Goal: Task Accomplishment & Management: Manage account settings

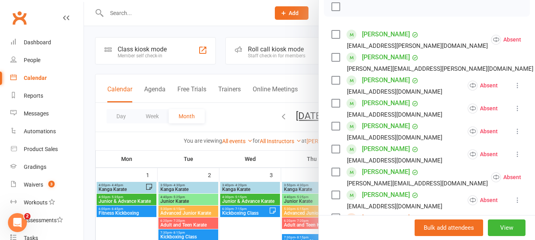
scroll to position [119, 0]
click at [334, 62] on label at bounding box center [335, 58] width 8 height 8
click at [333, 62] on label at bounding box center [335, 58] width 8 height 8
click at [350, 17] on div at bounding box center [427, 7] width 206 height 20
click at [347, 17] on div at bounding box center [427, 7] width 206 height 20
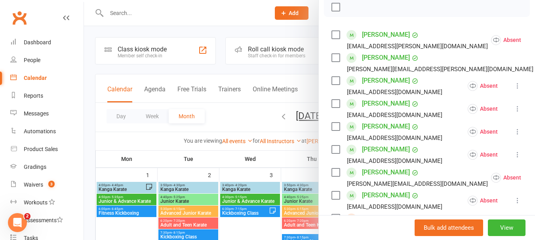
click at [331, 62] on label at bounding box center [335, 58] width 8 height 8
click at [332, 154] on label at bounding box center [335, 150] width 8 height 8
click at [350, 11] on icon "button" at bounding box center [353, 7] width 9 height 9
click at [334, 11] on label at bounding box center [335, 7] width 8 height 8
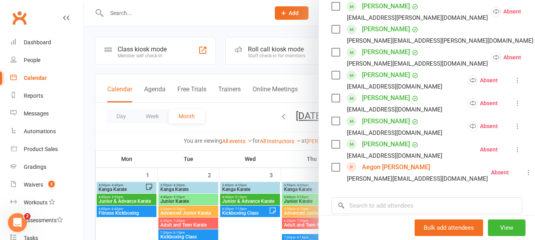
scroll to position [396, 0]
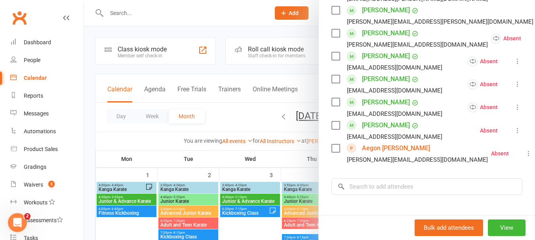
click at [335, 152] on label at bounding box center [335, 149] width 8 height 8
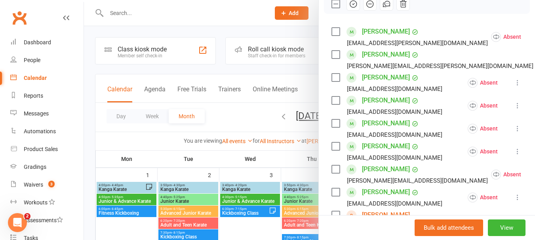
scroll to position [119, 0]
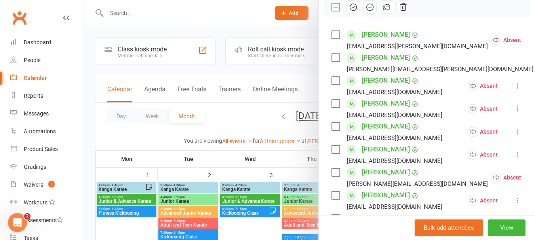
click at [331, 108] on label at bounding box center [335, 104] width 8 height 8
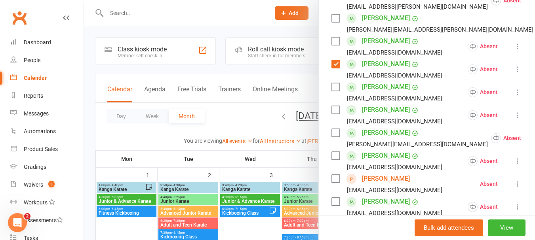
click at [333, 160] on label at bounding box center [335, 156] width 8 height 8
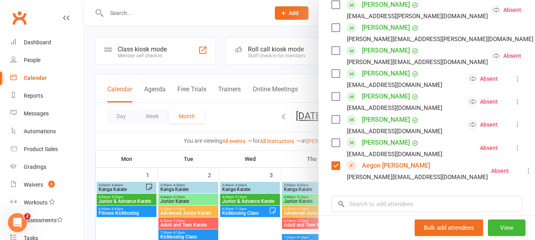
scroll to position [396, 0]
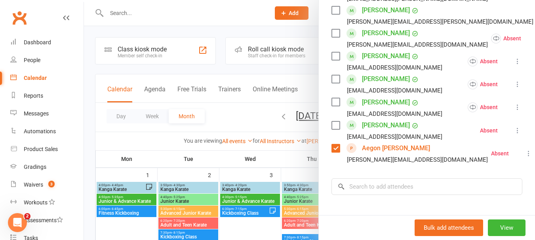
click at [333, 106] on label at bounding box center [335, 102] width 8 height 8
click at [335, 129] on label at bounding box center [335, 126] width 8 height 8
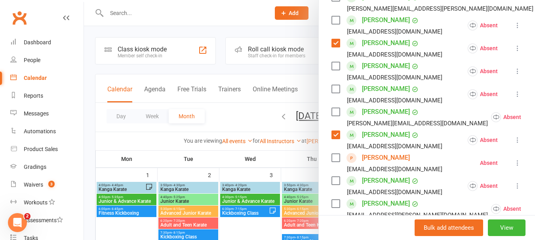
scroll to position [198, 0]
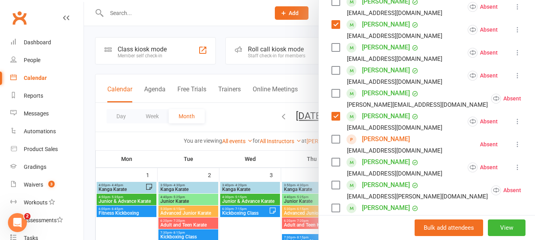
click at [332, 97] on label at bounding box center [335, 93] width 8 height 8
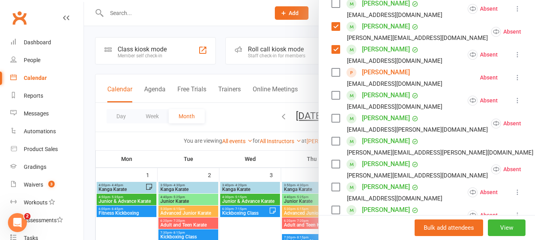
scroll to position [277, 0]
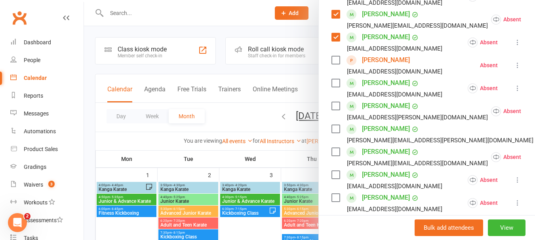
click at [331, 64] on label at bounding box center [335, 60] width 8 height 8
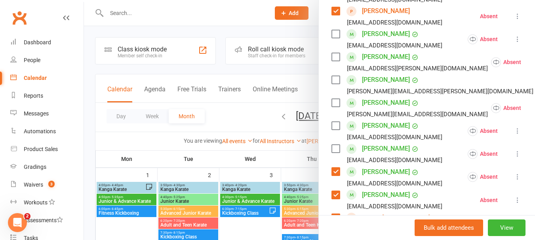
scroll to position [396, 0]
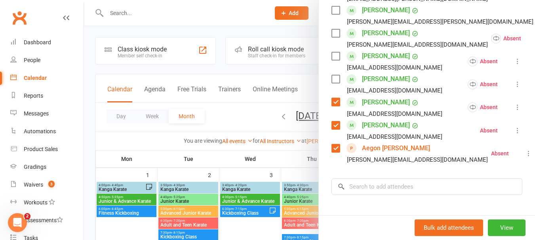
click at [332, 152] on label at bounding box center [335, 149] width 8 height 8
click at [331, 152] on label at bounding box center [335, 149] width 8 height 8
click at [333, 152] on label at bounding box center [335, 149] width 8 height 8
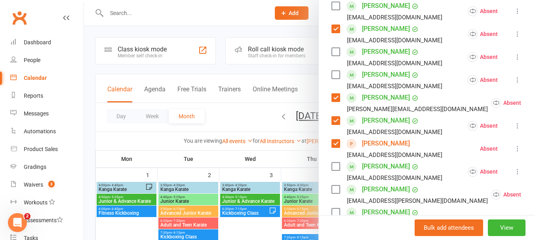
scroll to position [198, 0]
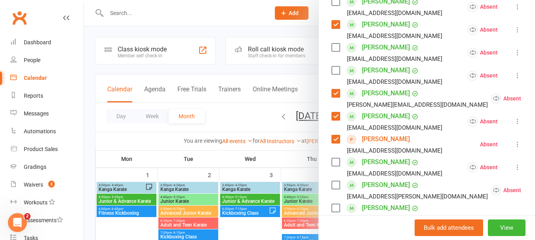
click at [337, 29] on label at bounding box center [335, 25] width 8 height 8
click at [334, 29] on label at bounding box center [335, 25] width 8 height 8
click at [337, 29] on label at bounding box center [335, 25] width 8 height 8
click at [334, 29] on label at bounding box center [335, 25] width 8 height 8
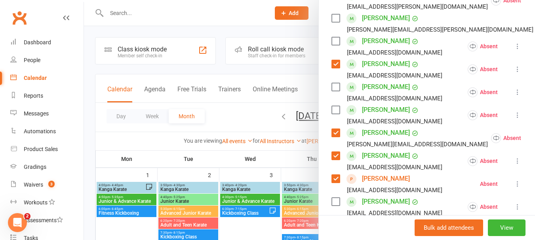
scroll to position [0, 0]
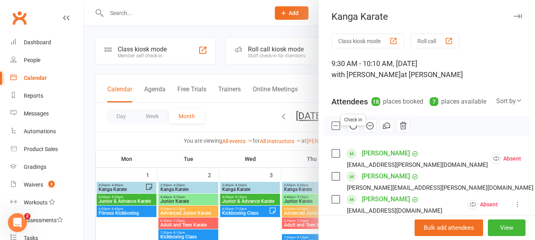
click at [351, 129] on icon "button" at bounding box center [353, 126] width 7 height 7
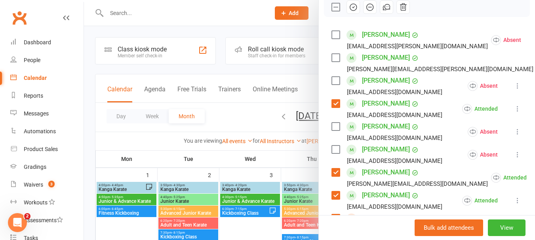
click at [331, 11] on label at bounding box center [335, 7] width 8 height 8
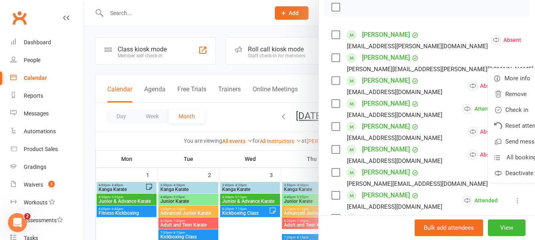
click at [498, 17] on div at bounding box center [427, 7] width 206 height 20
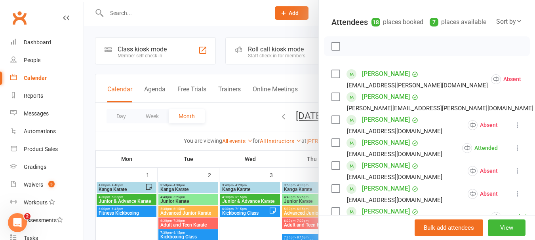
scroll to position [79, 0]
click at [376, 57] on div at bounding box center [427, 47] width 206 height 20
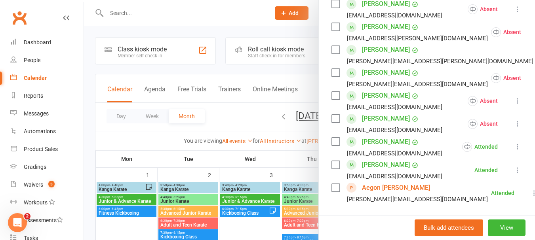
scroll to position [396, 0]
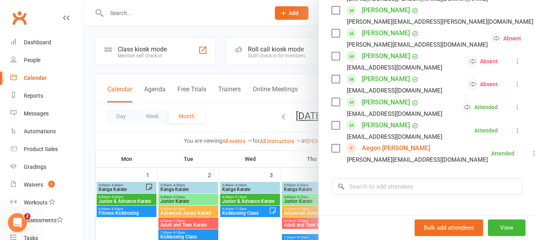
click at [333, 152] on label at bounding box center [335, 149] width 8 height 8
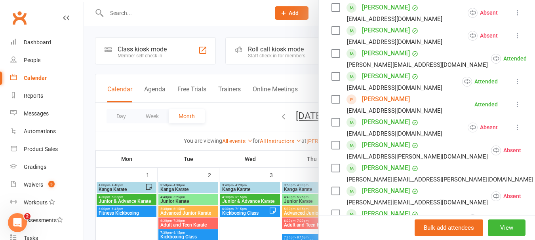
scroll to position [238, 0]
click at [334, 104] on label at bounding box center [335, 100] width 8 height 8
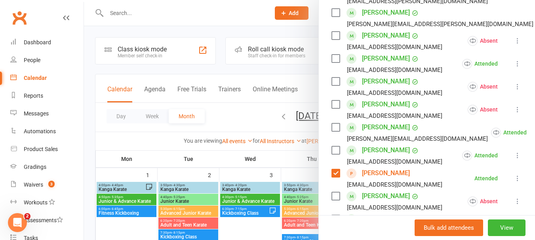
scroll to position [158, 0]
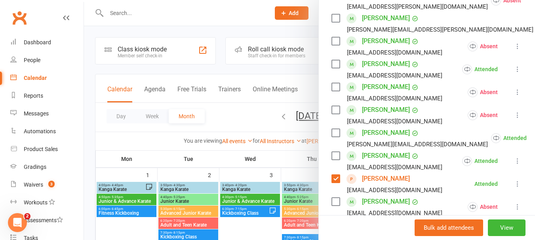
click at [331, 68] on label at bounding box center [335, 64] width 8 height 8
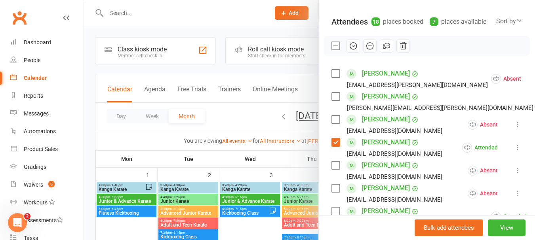
scroll to position [79, 0]
click at [368, 51] on icon "button" at bounding box center [369, 46] width 9 height 9
click at [334, 51] on label at bounding box center [335, 47] width 8 height 8
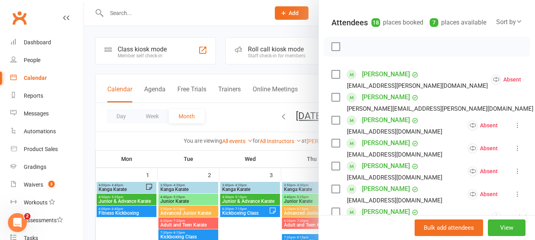
click at [332, 78] on label at bounding box center [335, 74] width 8 height 8
click at [333, 101] on label at bounding box center [335, 97] width 8 height 8
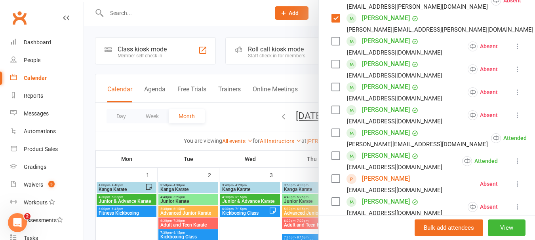
scroll to position [198, 0]
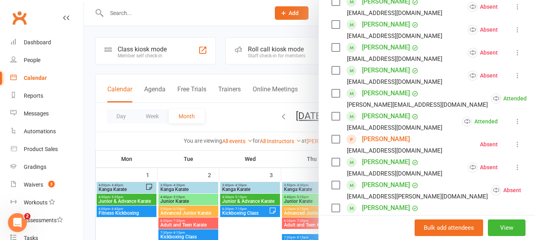
click at [326, 97] on div "Class kiosk mode Roll call 9:30 AM - 10:10 AM, [DATE] with [PERSON_NAME] at [PE…" at bounding box center [427, 171] width 216 height 670
click at [331, 97] on label at bounding box center [335, 93] width 8 height 8
click at [333, 120] on label at bounding box center [335, 116] width 8 height 8
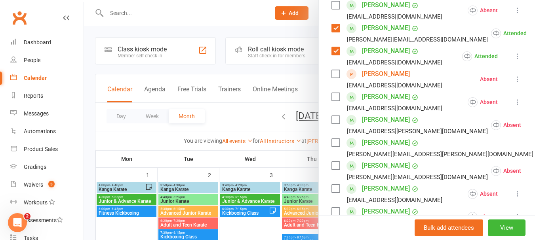
scroll to position [277, 0]
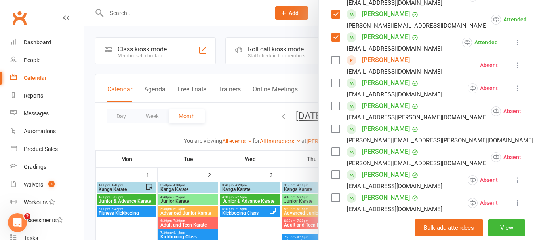
click at [331, 87] on label at bounding box center [335, 83] width 8 height 8
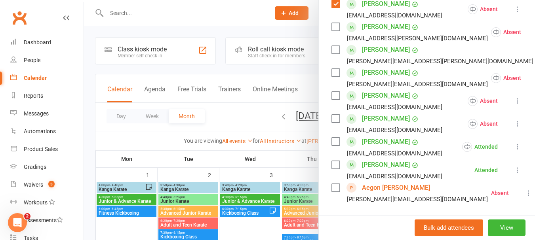
scroll to position [396, 0]
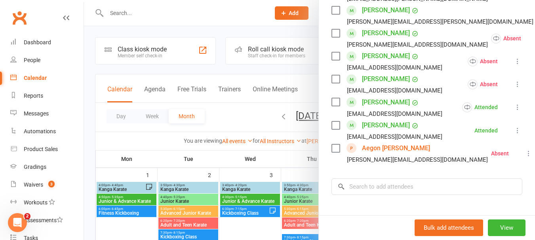
click at [336, 37] on label at bounding box center [335, 33] width 8 height 8
click at [337, 60] on label at bounding box center [335, 56] width 8 height 8
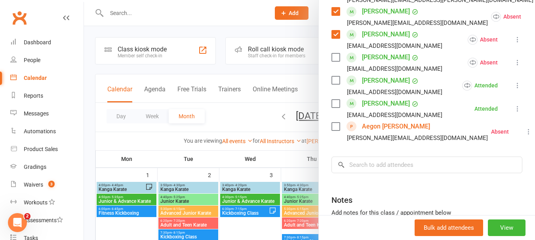
scroll to position [436, 0]
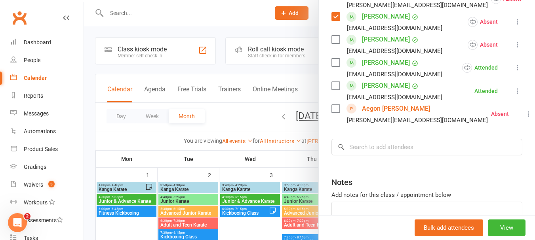
click at [332, 67] on label at bounding box center [335, 63] width 8 height 8
click at [331, 90] on label at bounding box center [335, 86] width 8 height 8
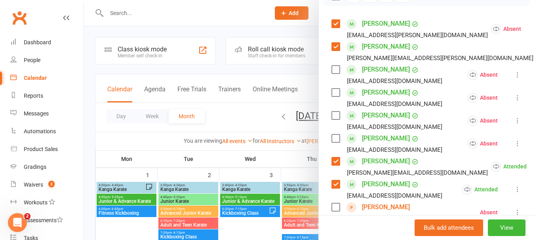
scroll to position [79, 0]
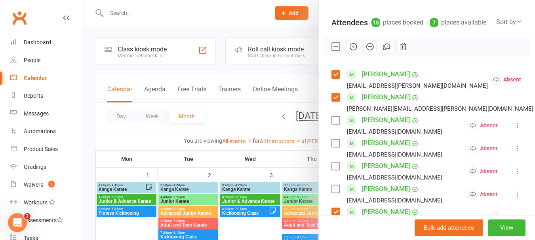
click at [354, 50] on icon "button" at bounding box center [353, 47] width 7 height 7
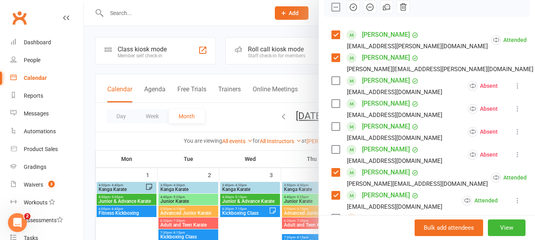
scroll to position [0, 0]
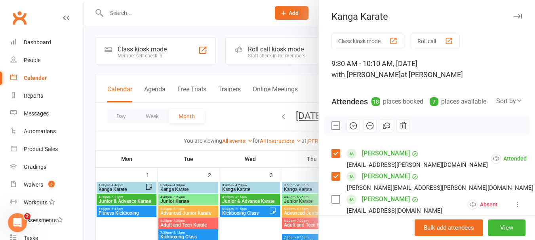
click at [331, 130] on label at bounding box center [335, 126] width 8 height 8
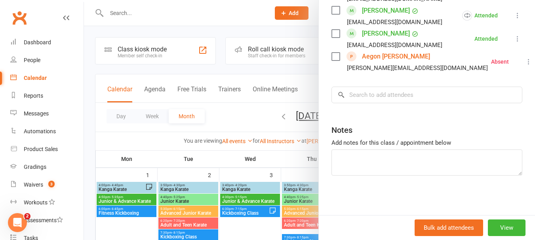
scroll to position [498, 0]
click at [369, 97] on input "search" at bounding box center [426, 95] width 191 height 17
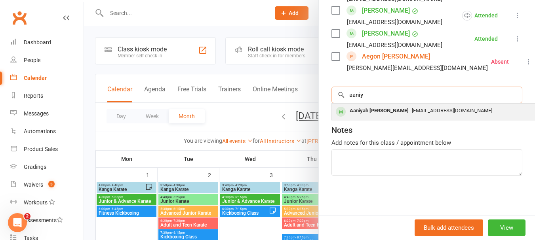
type input "aaniy"
click at [368, 106] on div "Aaniyah [PERSON_NAME]" at bounding box center [378, 110] width 65 height 11
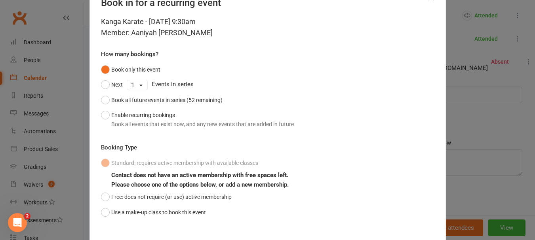
scroll to position [70, 0]
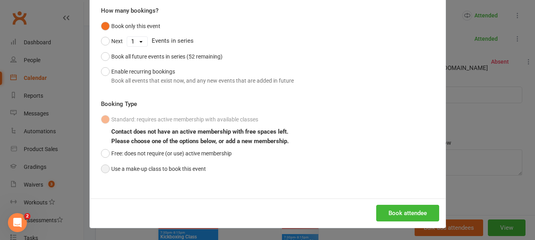
click at [122, 166] on button "Use a make-up class to book this event" at bounding box center [153, 169] width 105 height 15
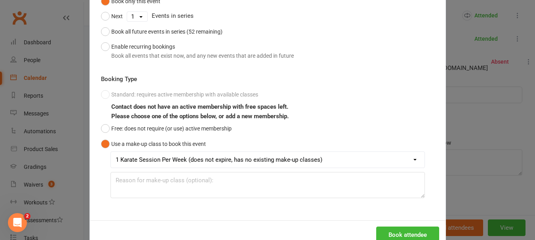
scroll to position [116, 0]
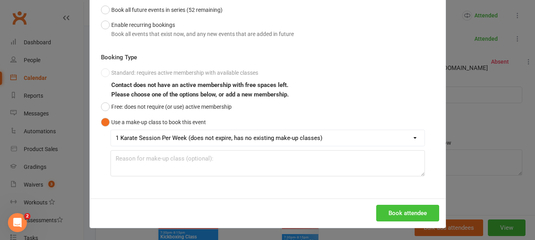
click at [403, 213] on button "Book attendee" at bounding box center [407, 213] width 63 height 17
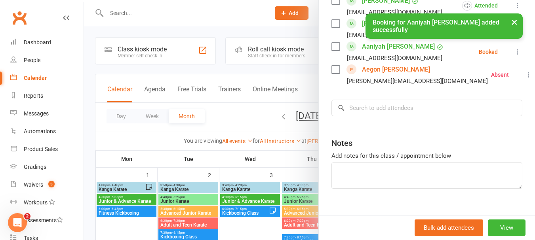
click at [514, 56] on icon at bounding box center [518, 52] width 8 height 8
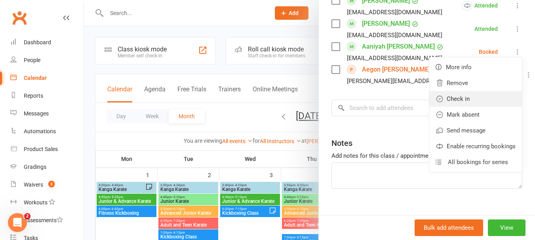
click at [467, 107] on link "Check in" at bounding box center [475, 99] width 93 height 16
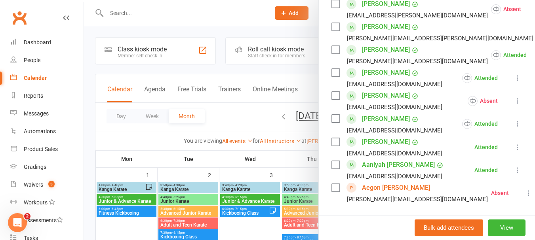
scroll to position [379, 0]
click at [264, 170] on div at bounding box center [309, 120] width 451 height 240
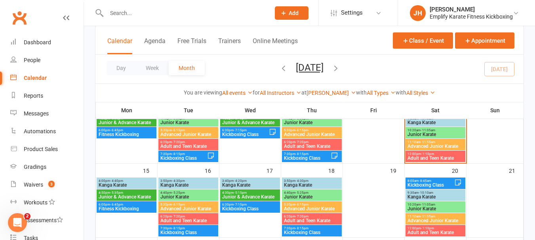
scroll to position [158, 0]
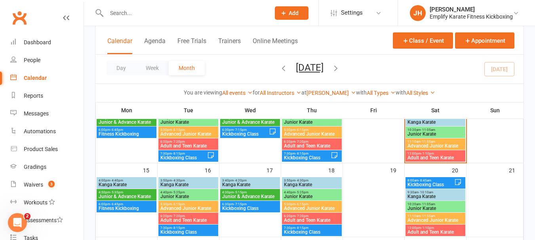
click at [424, 130] on span "- 11:05am" at bounding box center [427, 130] width 15 height 4
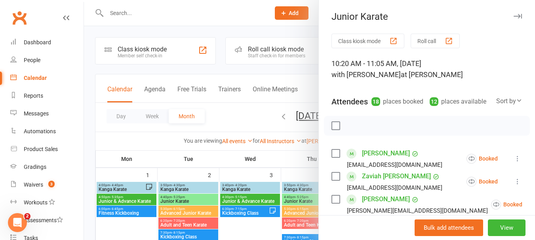
scroll to position [238, 0]
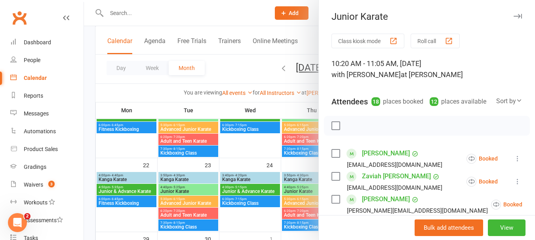
click at [444, 110] on div "Attendees 18 places booked 12 places available Sort by Last name First name Boo…" at bounding box center [426, 99] width 191 height 19
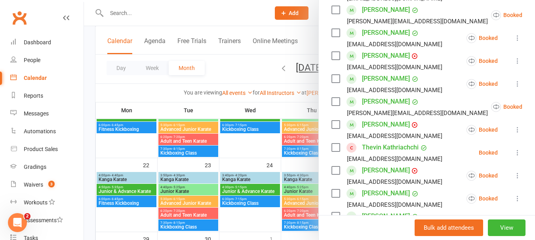
scroll to position [198, 0]
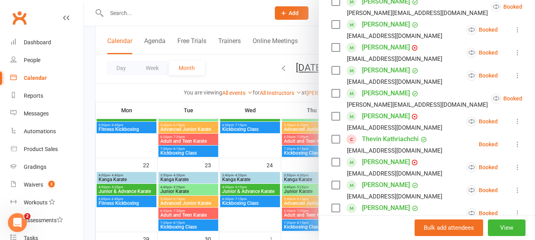
click at [514, 148] on icon at bounding box center [518, 145] width 8 height 8
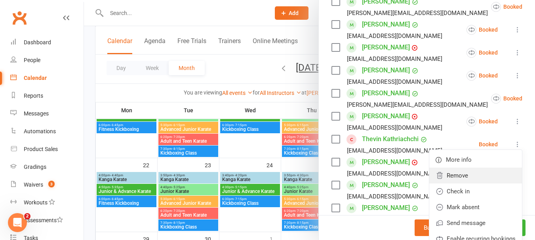
click at [441, 184] on link "Remove" at bounding box center [475, 176] width 93 height 16
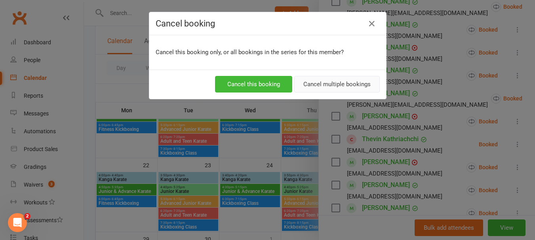
click at [356, 80] on button "Cancel multiple bookings" at bounding box center [337, 84] width 86 height 17
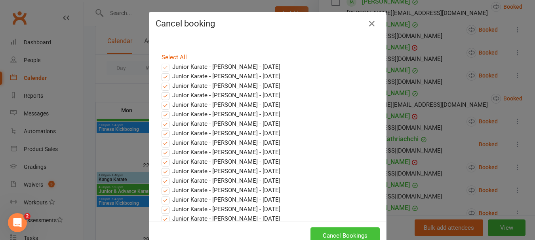
click at [352, 234] on button "Cancel Bookings" at bounding box center [344, 236] width 69 height 17
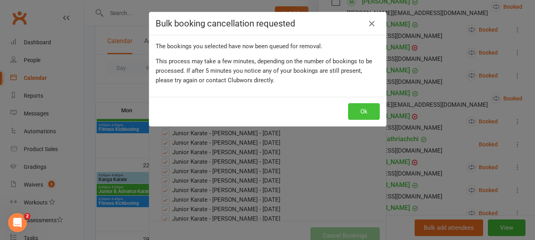
click at [364, 109] on button "Ok" at bounding box center [364, 111] width 32 height 17
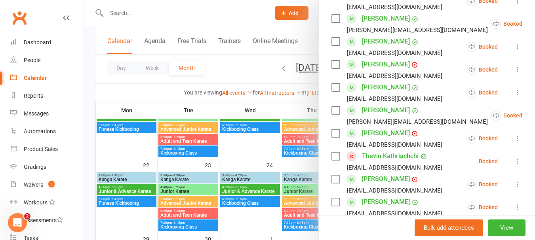
scroll to position [0, 0]
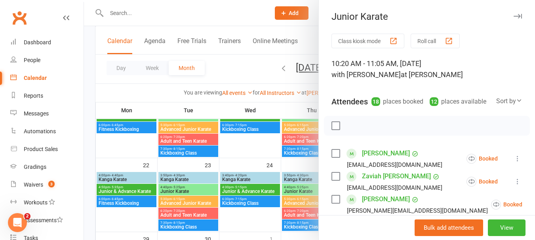
click at [331, 129] on div at bounding box center [427, 126] width 206 height 20
click at [331, 130] on label at bounding box center [335, 126] width 8 height 8
drag, startPoint x: 365, startPoint y: 139, endPoint x: 312, endPoint y: 24, distance: 126.8
click at [365, 130] on icon "button" at bounding box center [369, 126] width 9 height 9
click at [333, 130] on label at bounding box center [335, 126] width 8 height 8
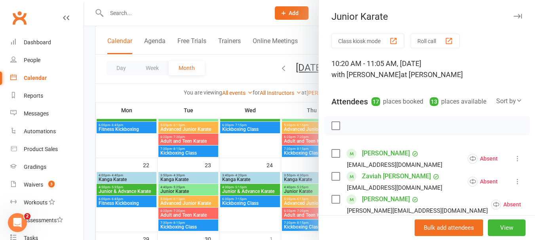
scroll to position [79, 0]
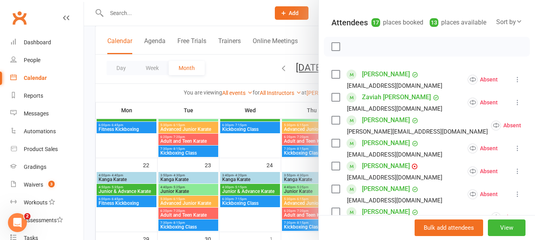
click at [333, 101] on label at bounding box center [335, 97] width 8 height 8
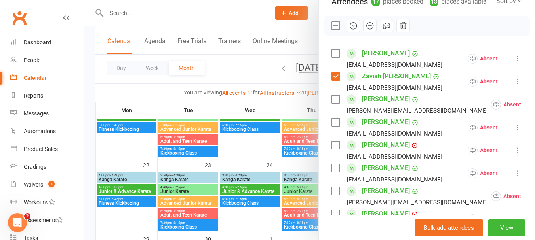
scroll to position [119, 0]
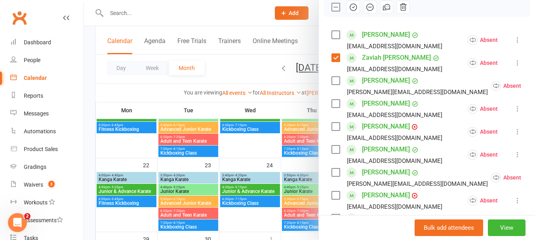
click at [336, 108] on label at bounding box center [335, 104] width 8 height 8
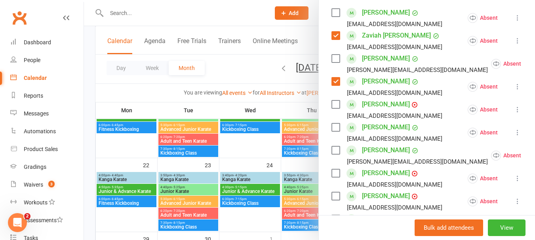
scroll to position [158, 0]
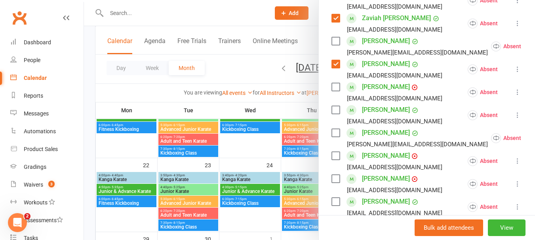
click at [337, 137] on label at bounding box center [335, 133] width 8 height 8
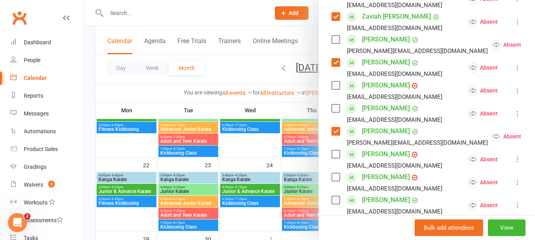
scroll to position [198, 0]
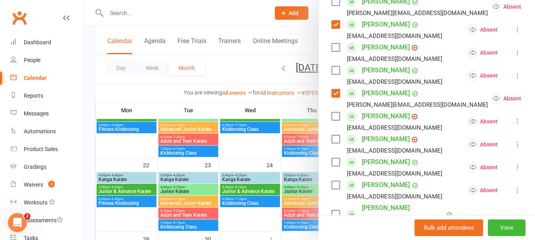
click at [333, 120] on label at bounding box center [335, 116] width 8 height 8
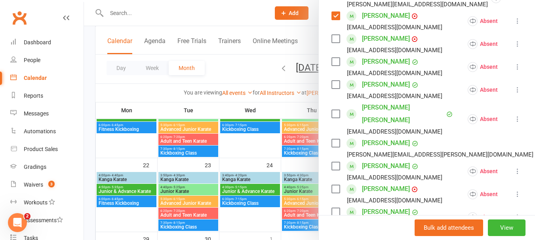
scroll to position [317, 0]
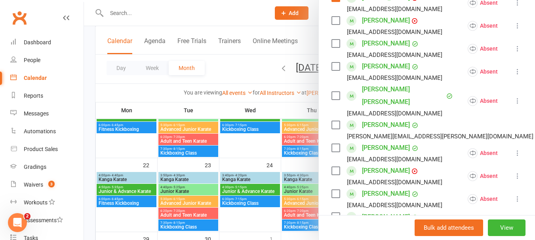
click at [331, 122] on label at bounding box center [335, 125] width 8 height 8
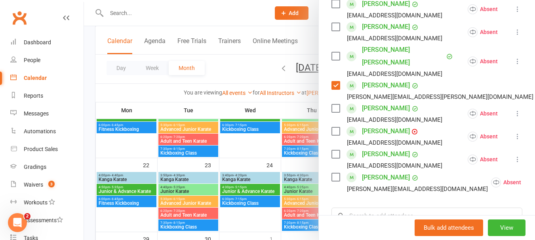
click at [331, 128] on label at bounding box center [335, 131] width 8 height 8
click at [333, 150] on label at bounding box center [335, 154] width 8 height 8
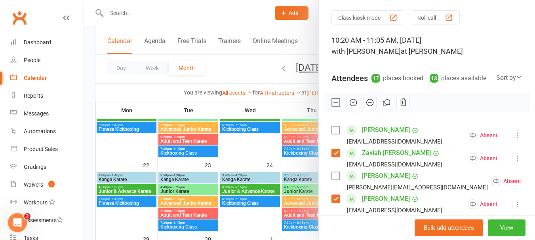
scroll to position [0, 0]
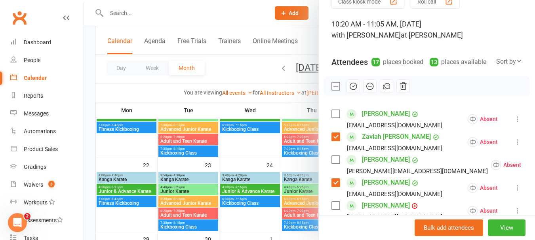
click at [332, 118] on label at bounding box center [335, 114] width 8 height 8
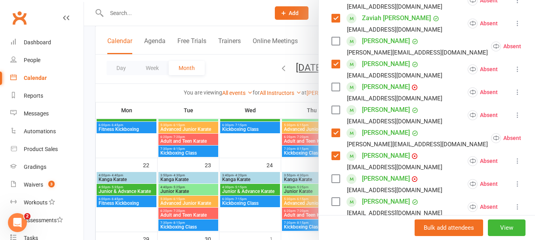
click at [328, 48] on div "Class kiosk mode Roll call 10:20 AM - 11:05 AM, [DATE] with [PERSON_NAME] at [P…" at bounding box center [427, 204] width 216 height 659
click at [331, 45] on label at bounding box center [335, 41] width 8 height 8
click at [333, 114] on label at bounding box center [335, 110] width 8 height 8
click at [333, 91] on label at bounding box center [335, 87] width 8 height 8
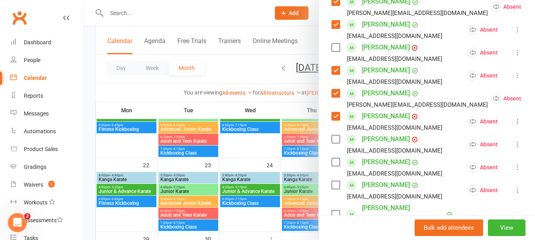
scroll to position [238, 0]
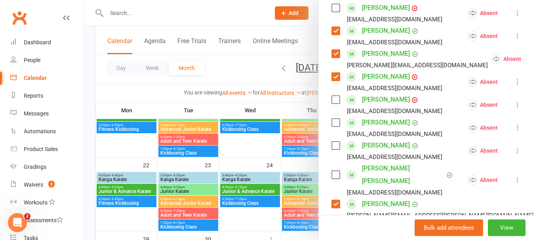
click at [332, 104] on label at bounding box center [335, 100] width 8 height 8
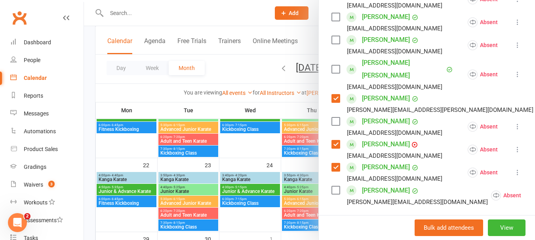
scroll to position [356, 0]
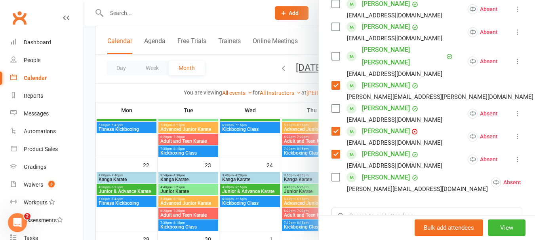
click at [332, 177] on label at bounding box center [335, 177] width 8 height 8
click at [332, 173] on label at bounding box center [335, 177] width 8 height 8
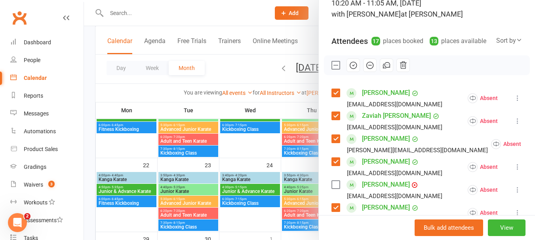
scroll to position [79, 0]
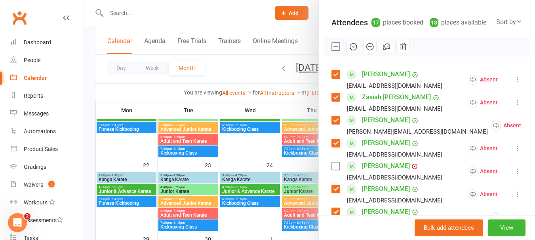
click at [331, 170] on label at bounding box center [335, 166] width 8 height 8
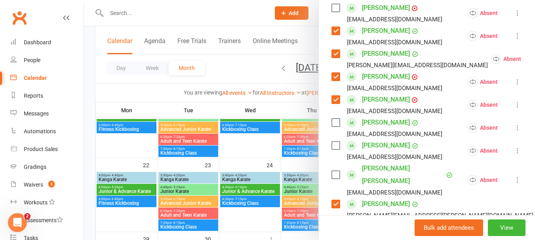
scroll to position [277, 0]
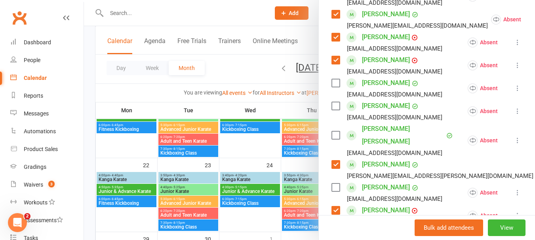
click at [331, 139] on label at bounding box center [335, 135] width 8 height 8
click at [332, 137] on label at bounding box center [335, 135] width 8 height 8
click at [333, 139] on label at bounding box center [335, 135] width 8 height 8
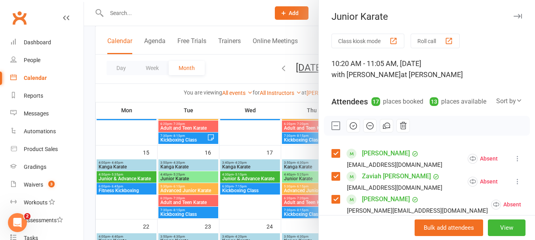
scroll to position [119, 0]
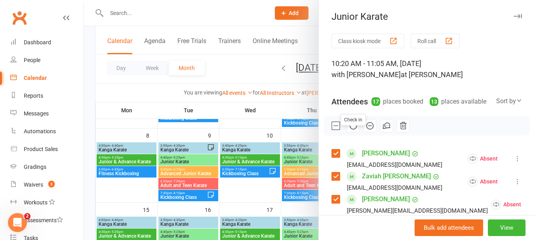
click at [353, 130] on icon "button" at bounding box center [353, 126] width 9 height 9
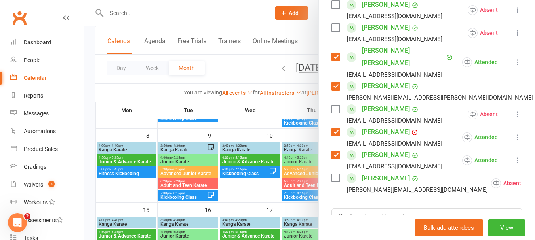
scroll to position [317, 0]
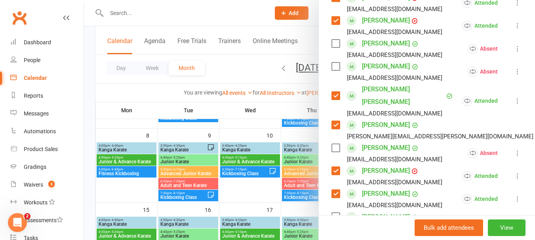
click at [334, 70] on label at bounding box center [335, 67] width 8 height 8
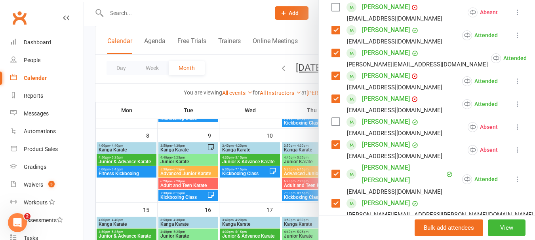
scroll to position [238, 0]
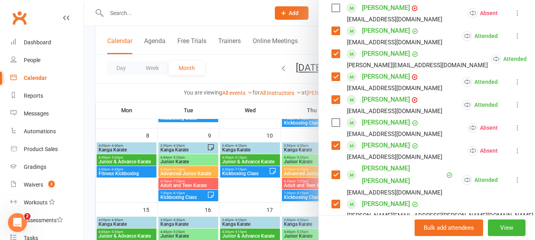
click at [332, 150] on label at bounding box center [335, 146] width 8 height 8
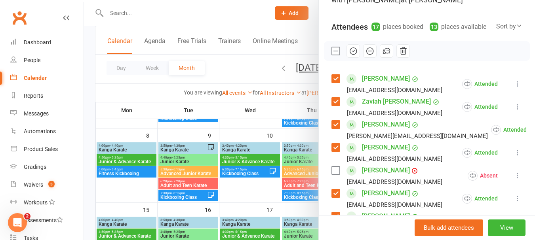
scroll to position [0, 0]
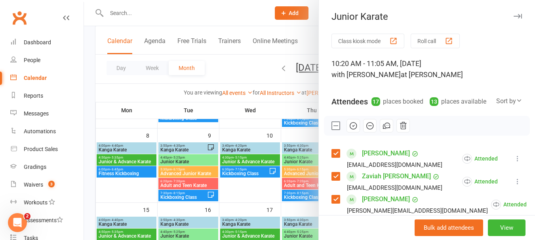
click at [352, 130] on icon "button" at bounding box center [353, 126] width 9 height 9
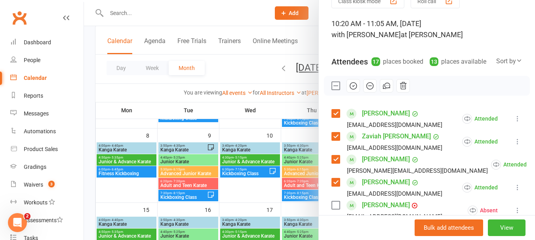
scroll to position [40, 0]
click at [351, 91] on icon "button" at bounding box center [353, 86] width 9 height 9
click at [262, 128] on div at bounding box center [309, 120] width 451 height 240
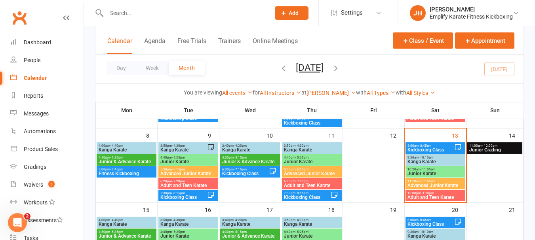
click at [301, 158] on span "- 5:25pm" at bounding box center [301, 158] width 13 height 4
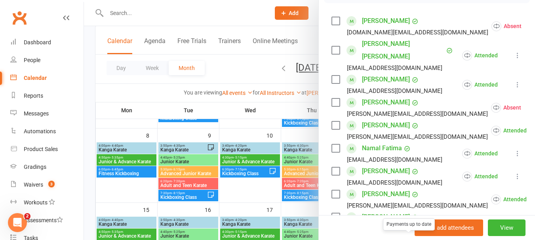
scroll to position [119, 0]
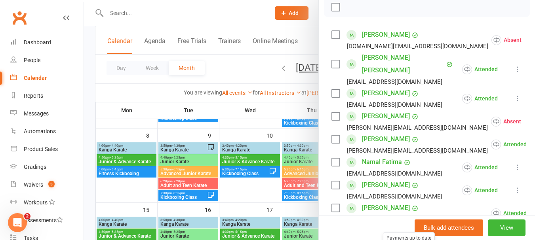
click at [280, 190] on div at bounding box center [309, 120] width 451 height 240
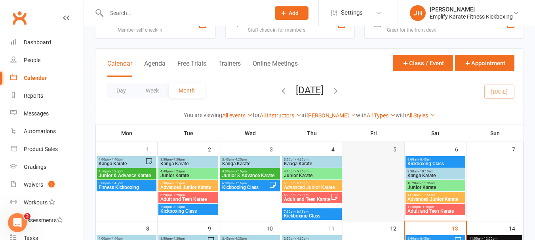
scroll to position [40, 0]
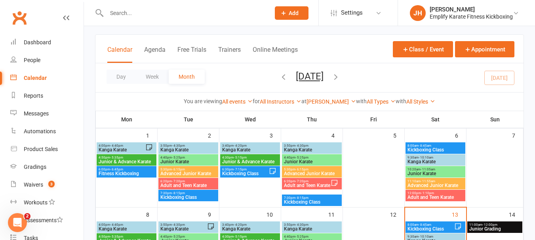
click at [419, 171] on span "10:20am - 11:05am" at bounding box center [435, 170] width 57 height 4
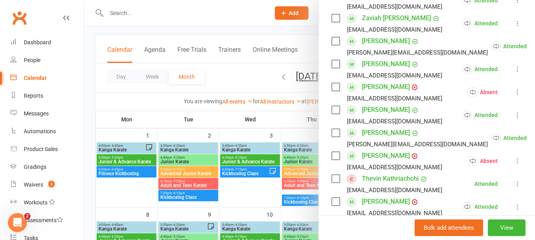
scroll to position [0, 0]
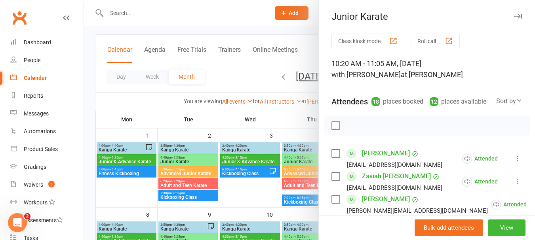
click at [334, 130] on label at bounding box center [335, 126] width 8 height 8
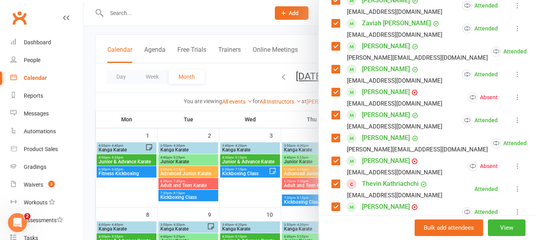
scroll to position [158, 0]
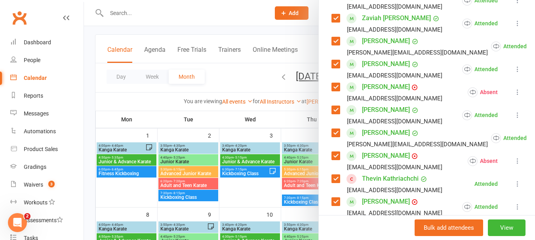
click at [251, 187] on div at bounding box center [309, 120] width 451 height 240
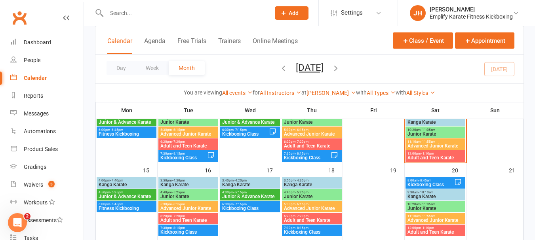
scroll to position [119, 0]
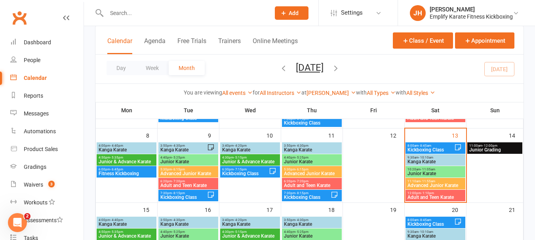
click at [427, 168] on span "- 11:05am" at bounding box center [427, 170] width 15 height 4
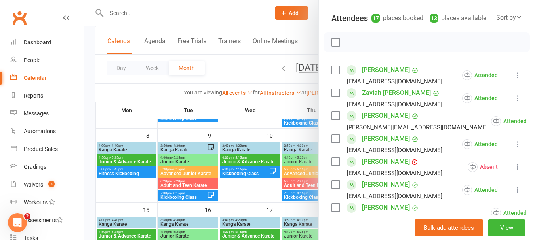
scroll to position [79, 0]
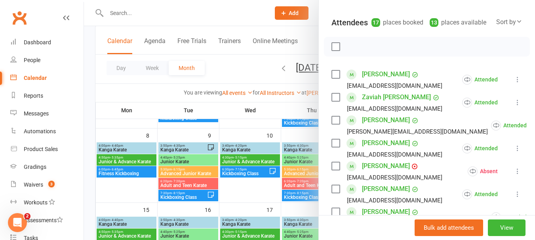
click at [332, 51] on label at bounding box center [335, 47] width 8 height 8
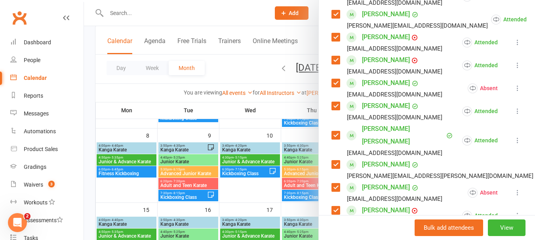
scroll to position [317, 0]
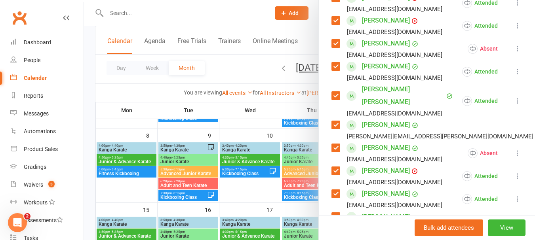
click at [334, 94] on div "[PERSON_NAME] [PERSON_NAME] [PERSON_NAME][EMAIL_ADDRESS][DOMAIN_NAME]" at bounding box center [394, 101] width 126 height 36
click at [334, 100] on label at bounding box center [335, 96] width 8 height 8
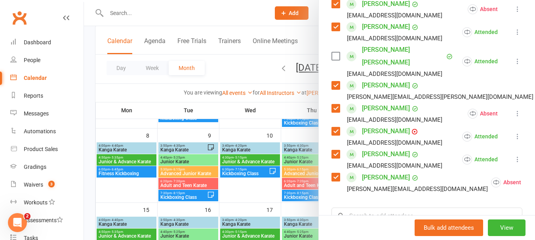
click at [335, 175] on label at bounding box center [335, 177] width 8 height 8
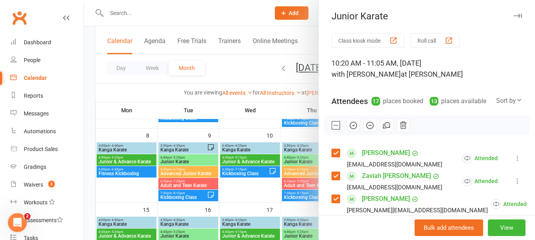
scroll to position [0, 0]
click at [349, 130] on icon "button" at bounding box center [353, 126] width 9 height 9
click at [331, 130] on label at bounding box center [335, 126] width 8 height 8
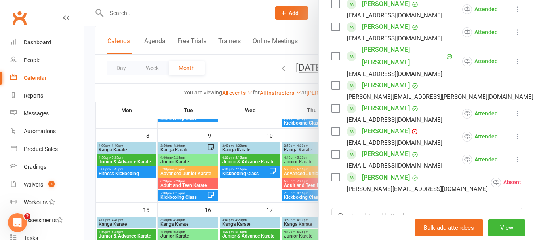
scroll to position [317, 0]
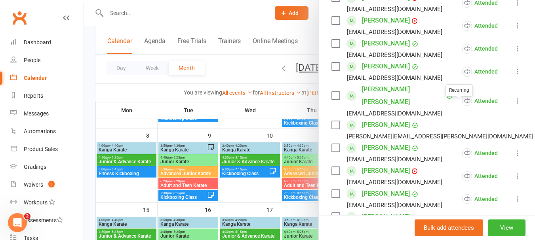
click at [514, 105] on icon at bounding box center [518, 101] width 8 height 8
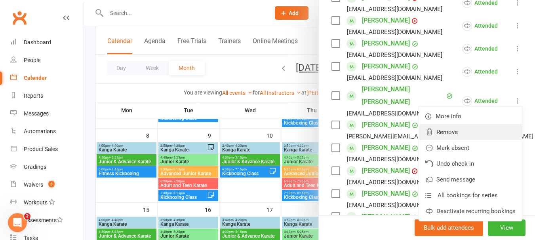
click at [443, 140] on link "Remove" at bounding box center [470, 132] width 103 height 16
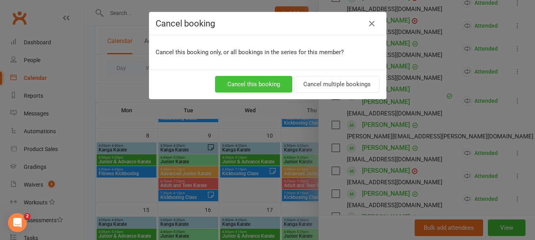
click at [256, 85] on button "Cancel this booking" at bounding box center [253, 84] width 77 height 17
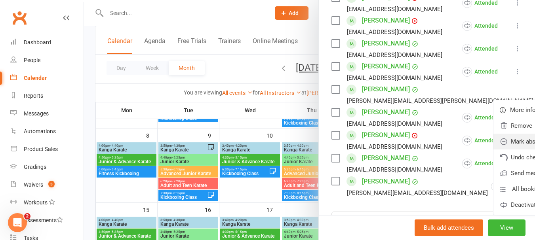
click at [493, 148] on link "Mark absent" at bounding box center [544, 142] width 103 height 16
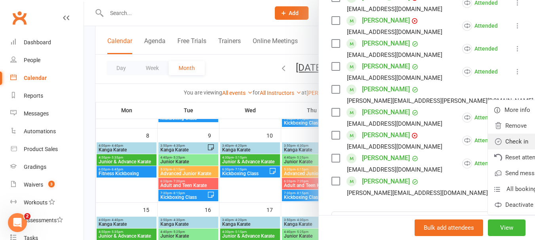
click at [488, 150] on link "Check in" at bounding box center [539, 142] width 103 height 16
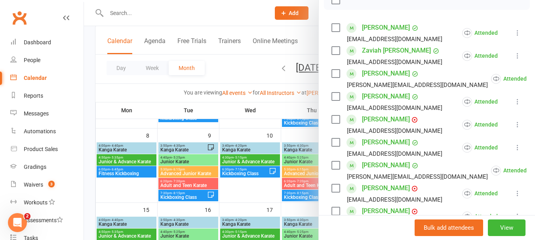
scroll to position [119, 0]
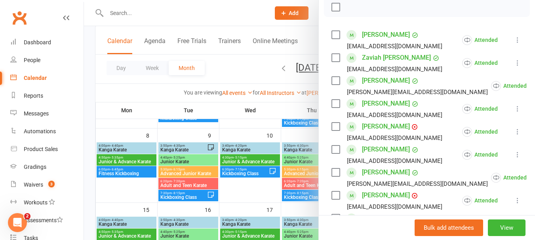
click at [334, 11] on label at bounding box center [335, 7] width 8 height 8
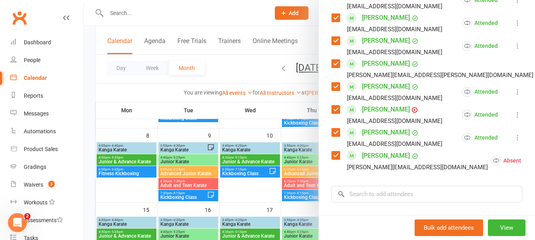
scroll to position [356, 0]
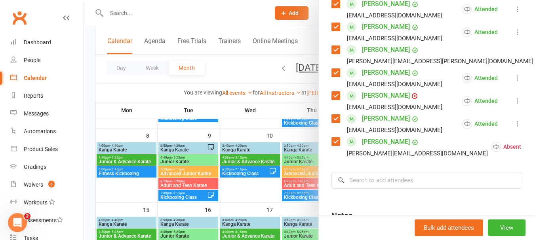
click at [334, 146] on label at bounding box center [335, 142] width 8 height 8
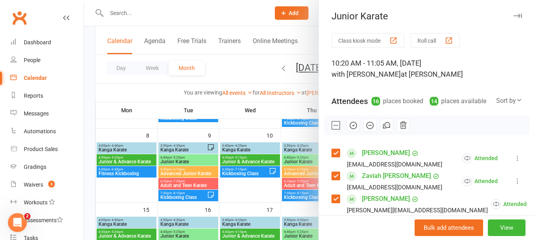
scroll to position [0, 0]
click at [354, 130] on icon "button" at bounding box center [353, 126] width 9 height 9
click at [332, 130] on label at bounding box center [335, 126] width 8 height 8
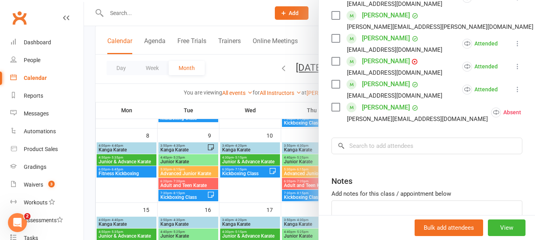
scroll to position [396, 0]
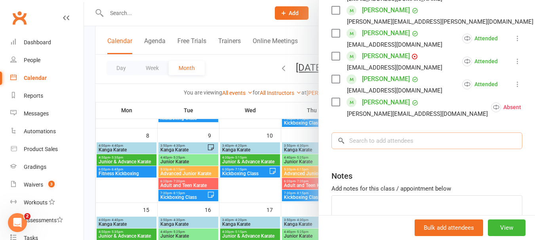
click at [394, 149] on input "search" at bounding box center [426, 141] width 191 height 17
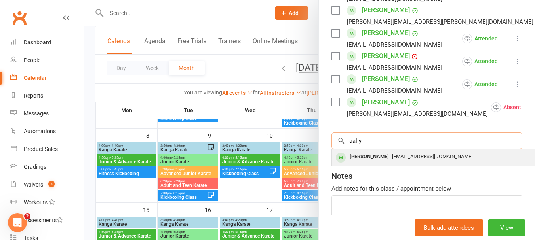
type input "aaliy"
click at [373, 163] on div "[PERSON_NAME]" at bounding box center [369, 156] width 46 height 11
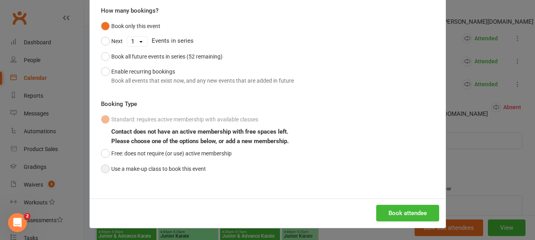
click at [196, 173] on button "Use a make-up class to book this event" at bounding box center [153, 169] width 105 height 15
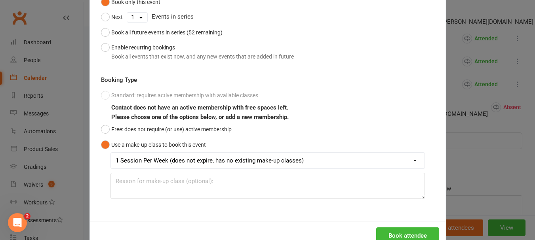
scroll to position [116, 0]
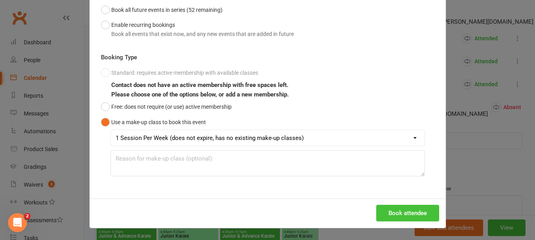
click at [409, 210] on button "Book attendee" at bounding box center [407, 213] width 63 height 17
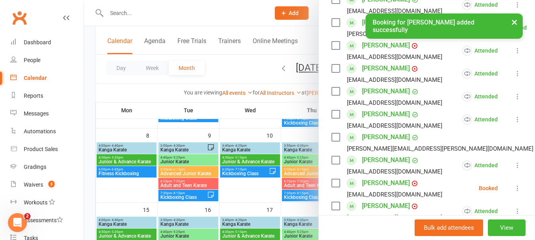
scroll to position [317, 0]
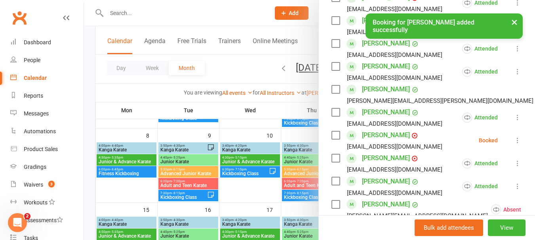
click at [513, 145] on button at bounding box center [518, 141] width 10 height 10
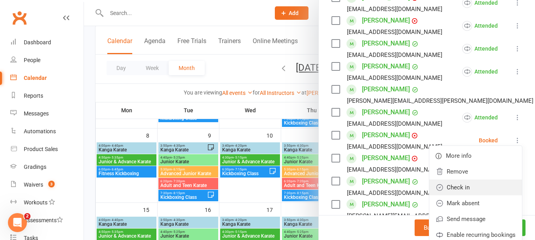
click at [449, 191] on link "Check in" at bounding box center [475, 188] width 93 height 16
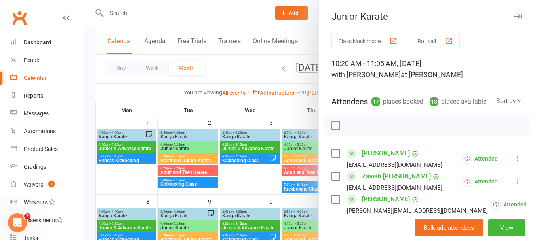
scroll to position [0, 0]
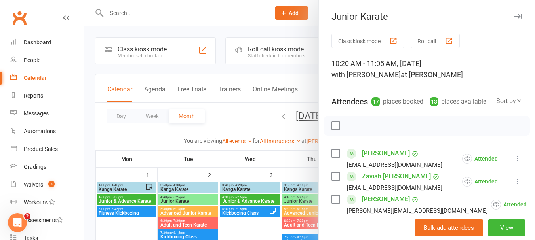
click at [512, 14] on div "Junior Karate" at bounding box center [427, 16] width 216 height 11
click at [514, 15] on icon "button" at bounding box center [518, 16] width 8 height 5
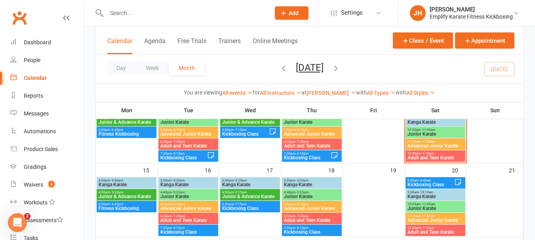
scroll to position [119, 0]
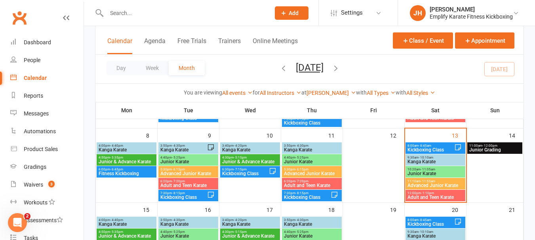
click at [429, 184] on span "Advanced Junior Karate" at bounding box center [435, 185] width 57 height 5
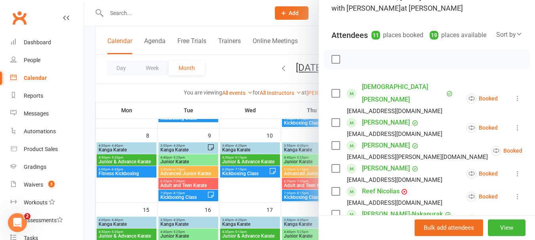
scroll to position [79, 0]
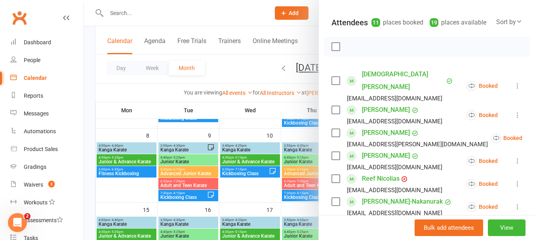
click at [333, 51] on label at bounding box center [335, 47] width 8 height 8
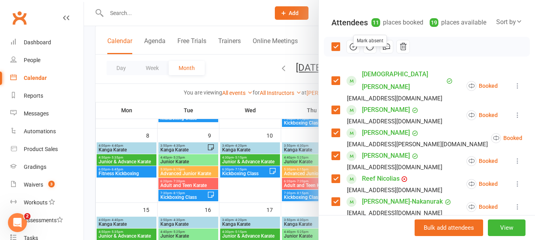
click at [368, 51] on icon "button" at bounding box center [369, 46] width 9 height 9
click at [331, 51] on label at bounding box center [335, 47] width 8 height 8
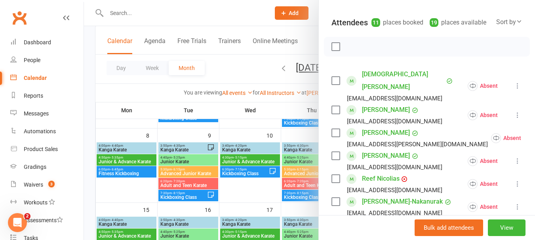
scroll to position [40, 0]
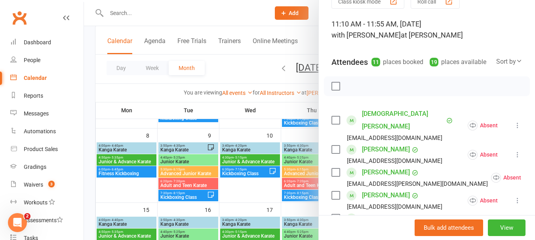
click at [335, 122] on label at bounding box center [335, 120] width 8 height 8
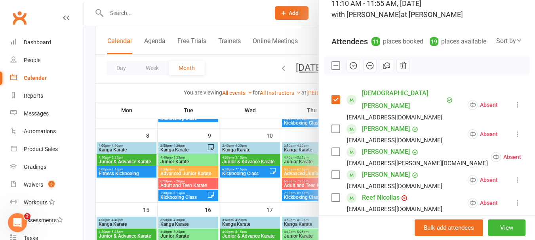
scroll to position [79, 0]
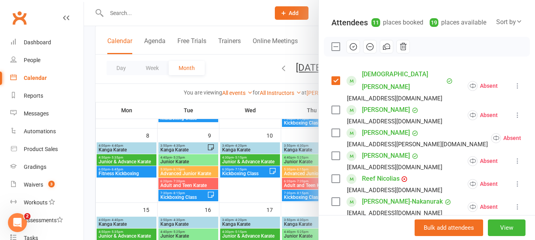
click at [334, 129] on label at bounding box center [335, 133] width 8 height 8
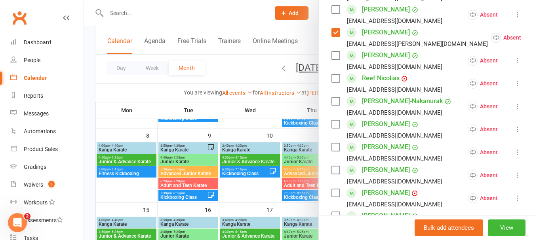
scroll to position [198, 0]
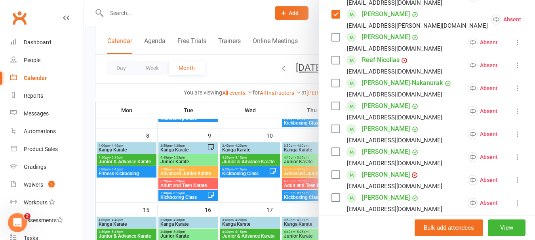
click at [334, 169] on div "[PERSON_NAME] [EMAIL_ADDRESS][DOMAIN_NAME]" at bounding box center [388, 180] width 114 height 23
click at [333, 171] on label at bounding box center [335, 175] width 8 height 8
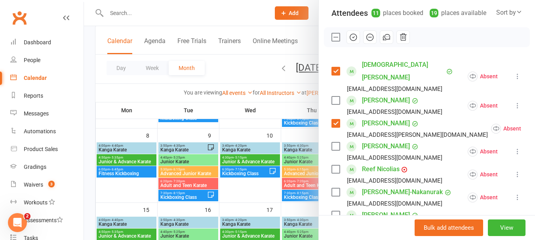
scroll to position [79, 0]
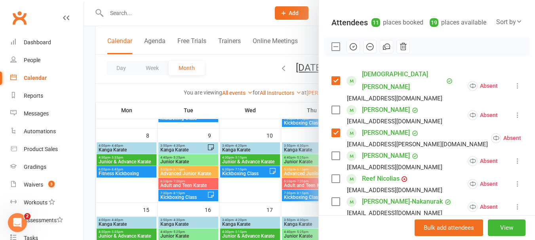
click at [331, 152] on label at bounding box center [335, 156] width 8 height 8
click at [331, 112] on div "[PERSON_NAME] [EMAIL_ADDRESS][DOMAIN_NAME]" at bounding box center [388, 115] width 114 height 23
click at [331, 110] on label at bounding box center [335, 110] width 8 height 8
click at [332, 156] on label at bounding box center [335, 156] width 8 height 8
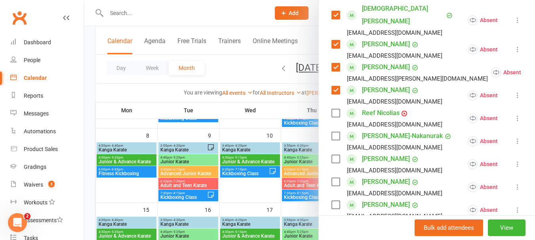
scroll to position [158, 0]
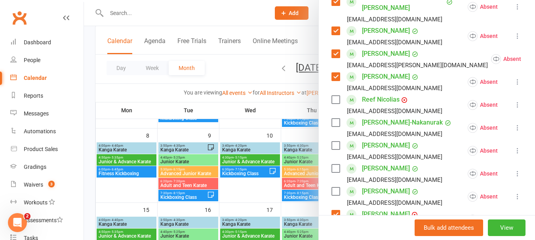
click at [334, 144] on label at bounding box center [335, 146] width 8 height 8
click at [335, 165] on label at bounding box center [335, 169] width 8 height 8
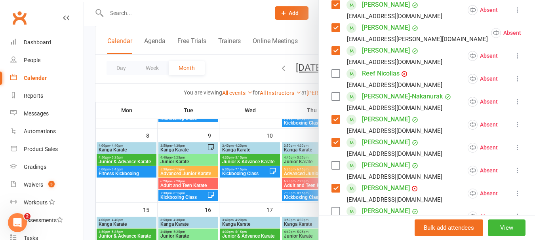
scroll to position [198, 0]
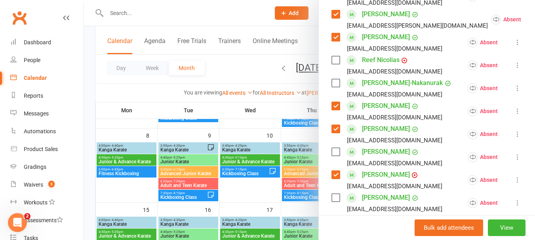
click at [331, 148] on label at bounding box center [335, 152] width 8 height 8
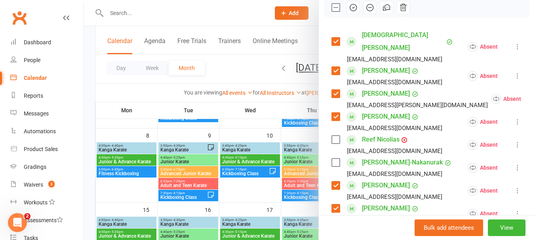
scroll to position [119, 0]
click at [355, 11] on button "button" at bounding box center [352, 6] width 13 height 13
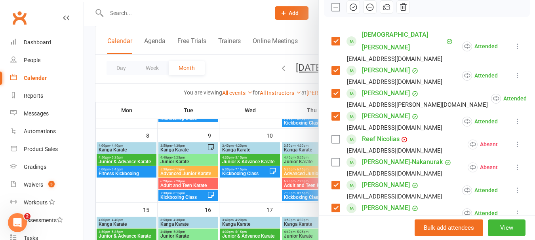
click at [332, 11] on label at bounding box center [335, 7] width 8 height 8
click at [514, 73] on icon at bounding box center [518, 76] width 8 height 8
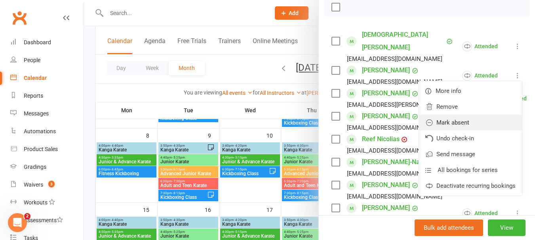
click at [443, 126] on link "Mark absent" at bounding box center [470, 123] width 103 height 16
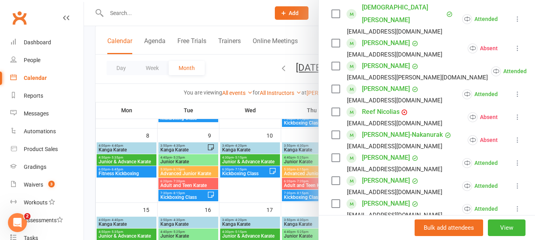
scroll to position [158, 0]
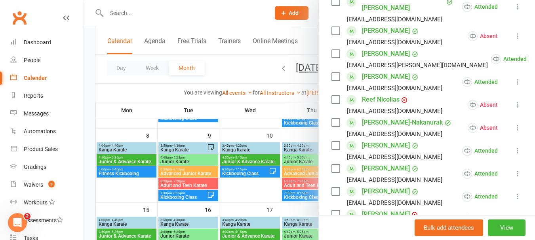
click at [327, 99] on div "Class kiosk mode Roll call 11:10 AM - 11:55 AM, [DATE] with [PERSON_NAME] at [P…" at bounding box center [427, 135] width 216 height 521
click at [331, 97] on label at bounding box center [335, 100] width 8 height 8
click at [334, 119] on label at bounding box center [335, 123] width 8 height 8
